Goal: Information Seeking & Learning: Learn about a topic

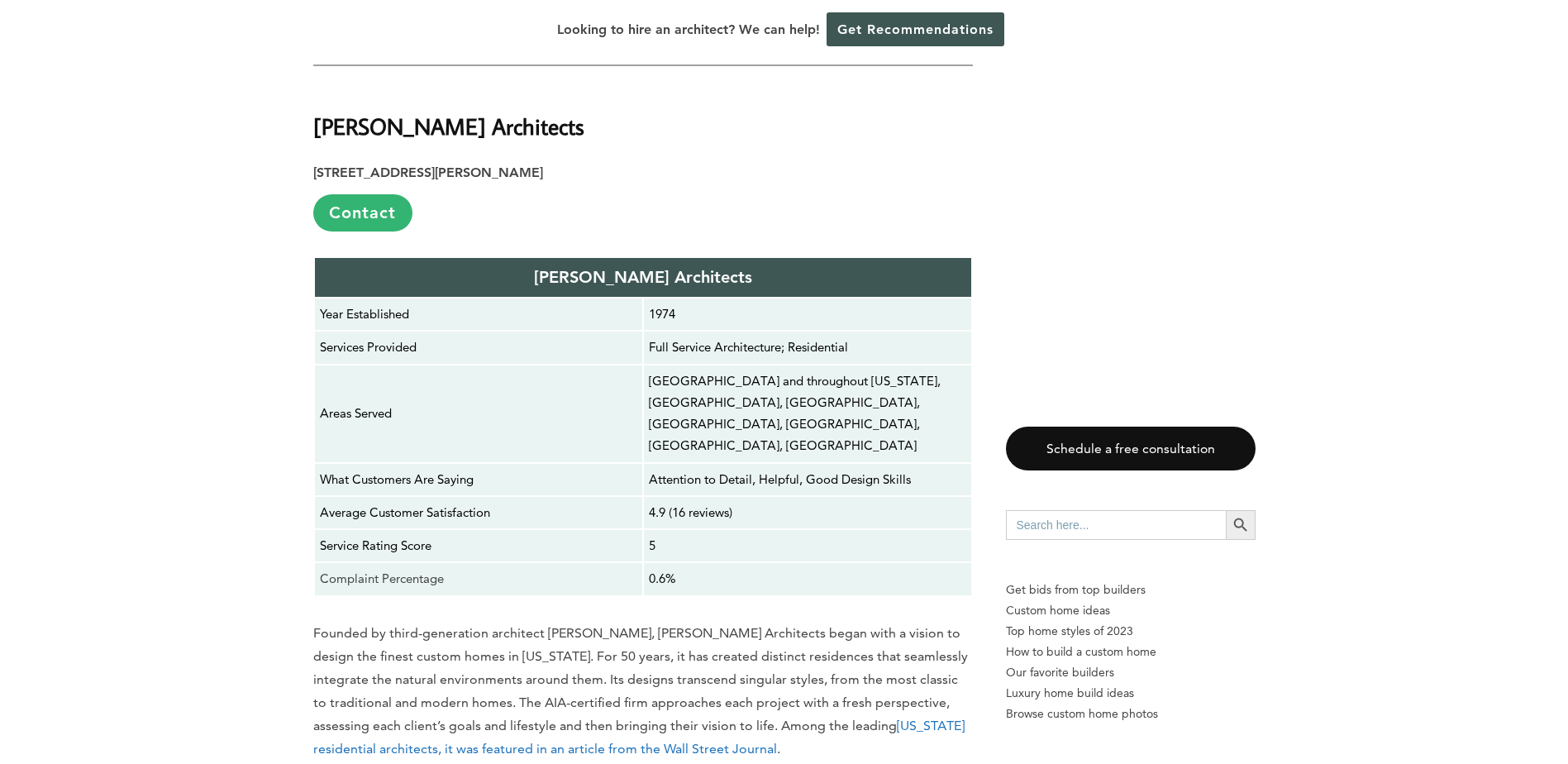
scroll to position [3553, 0]
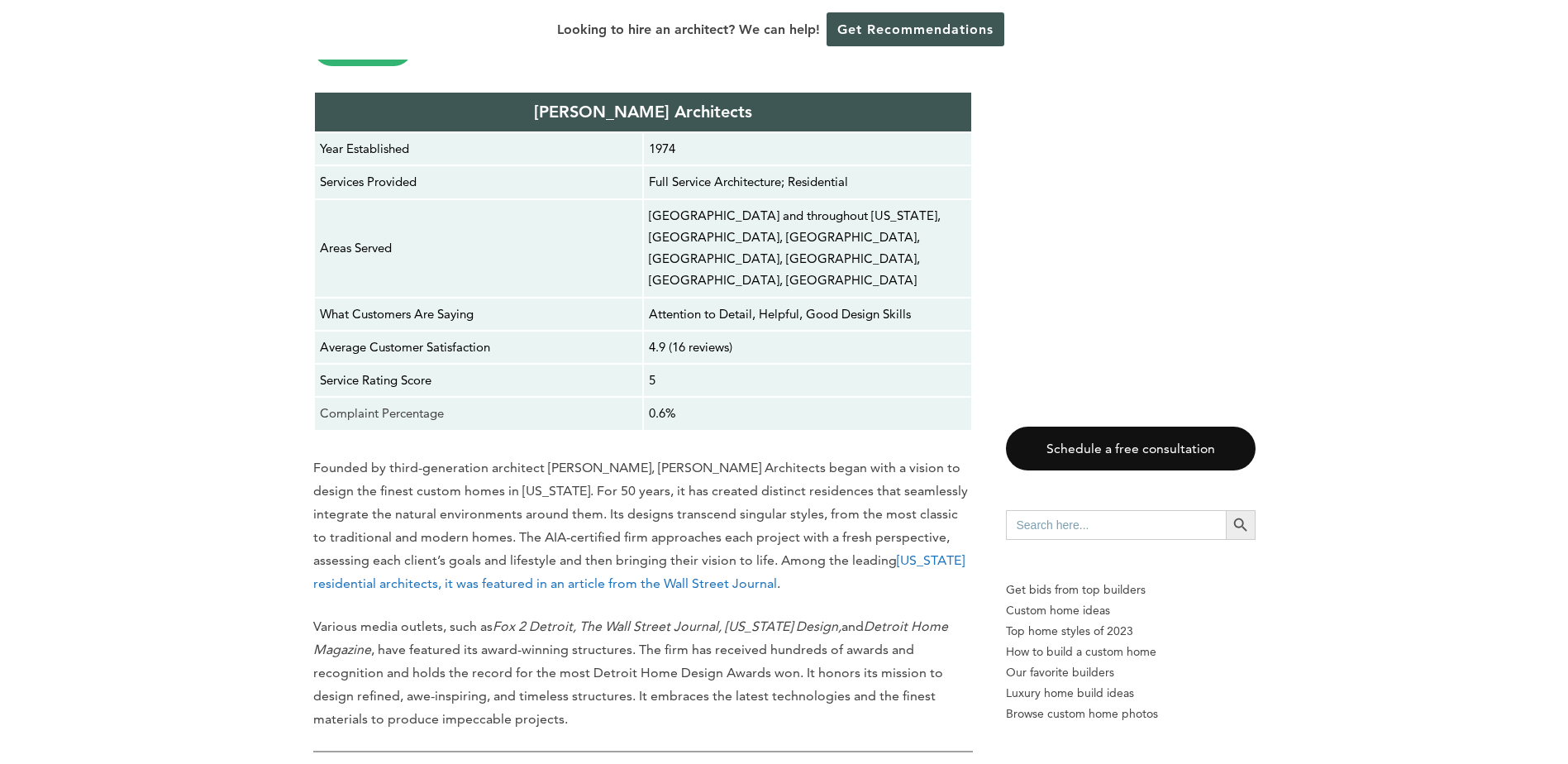
click at [436, 552] on link "[US_STATE] residential architects, it was featured in an article from the Wall …" at bounding box center [639, 571] width 651 height 39
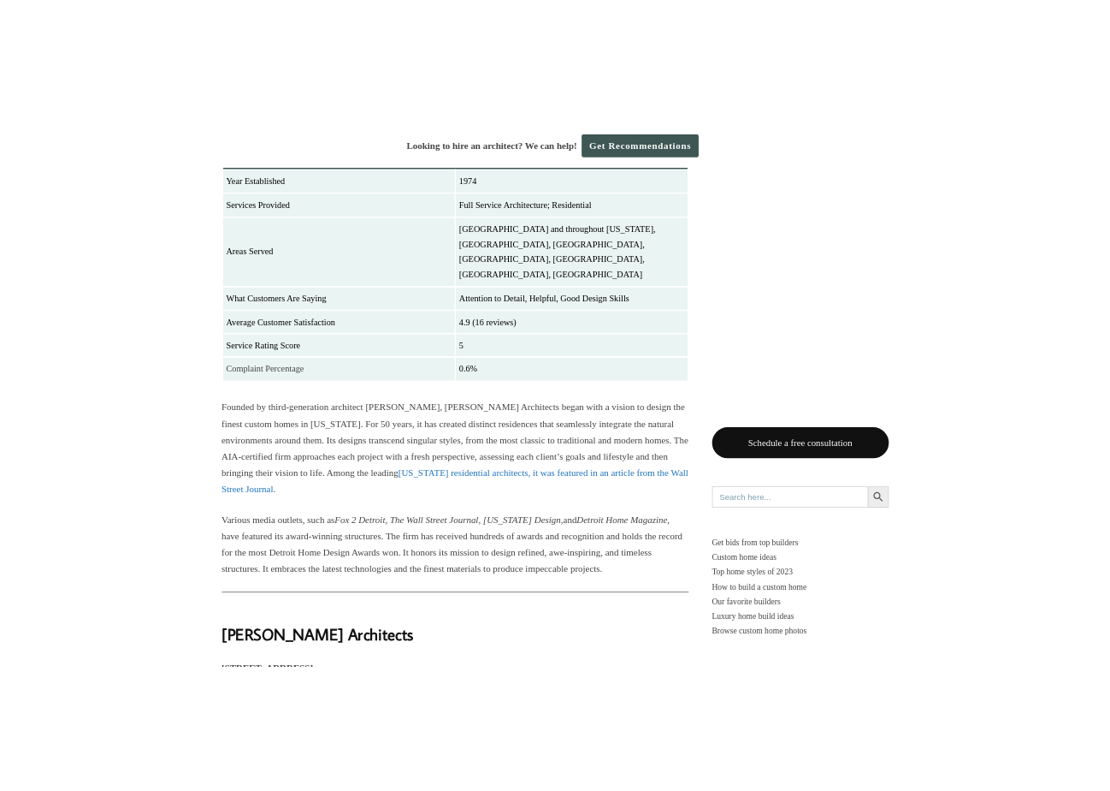
scroll to position [3751, 0]
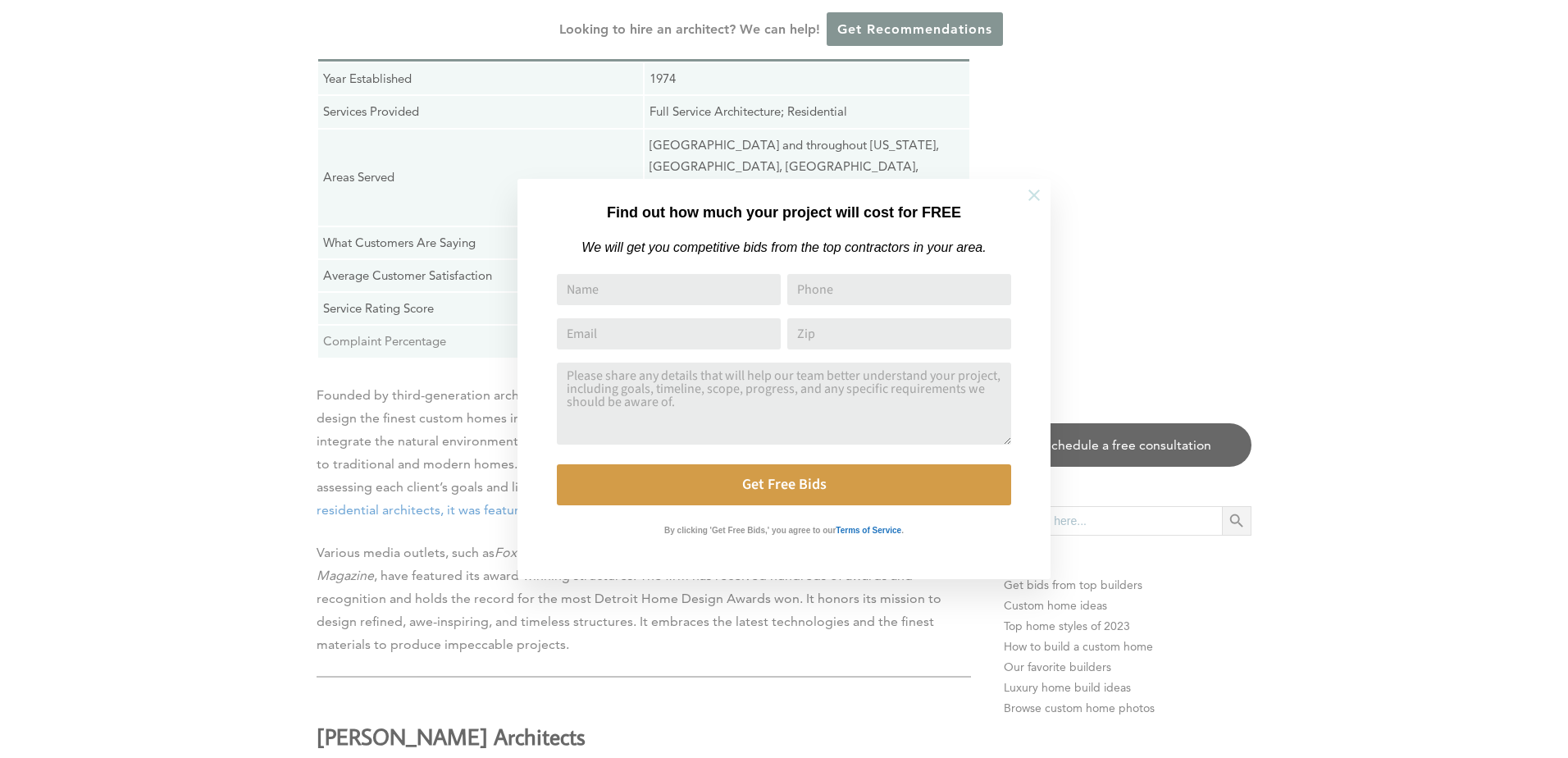
click at [1029, 194] on icon at bounding box center [1033, 195] width 18 height 18
